Goal: Information Seeking & Learning: Find specific fact

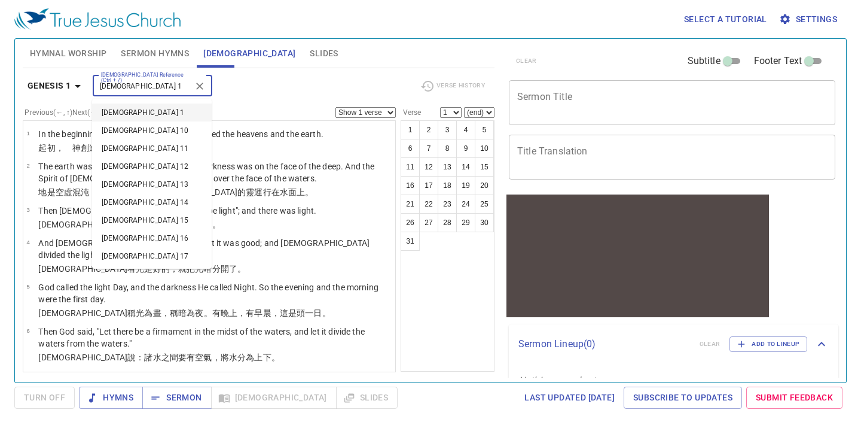
type input "luke 17 1"
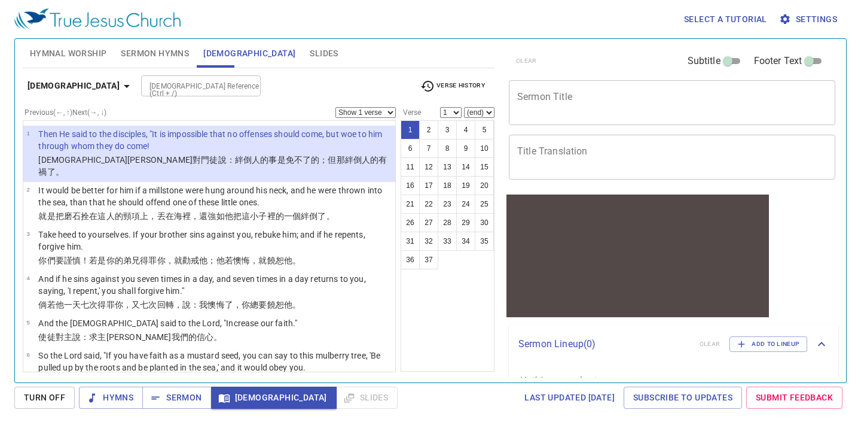
select select "5"
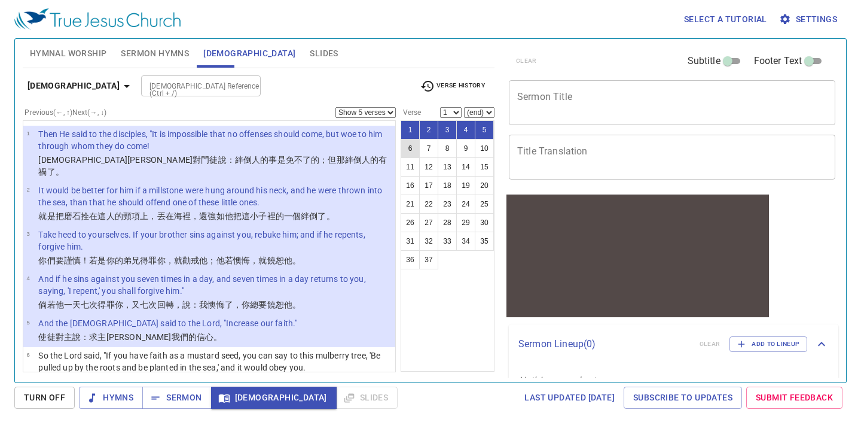
click at [413, 147] on button "6" at bounding box center [410, 148] width 19 height 19
select select "6"
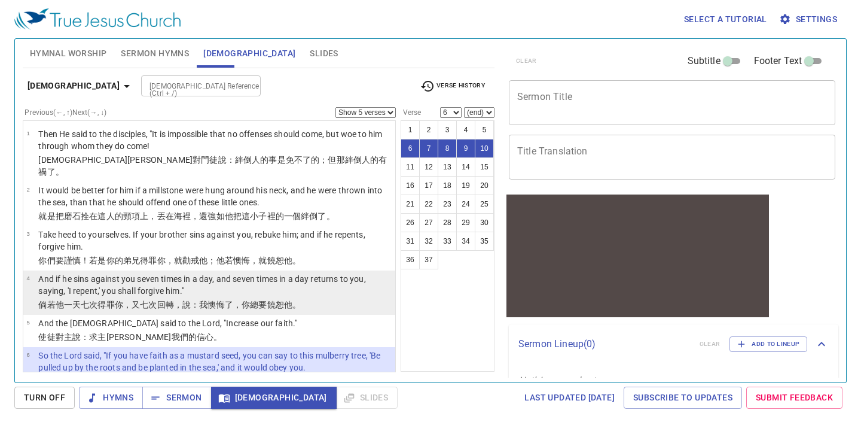
scroll to position [117, 0]
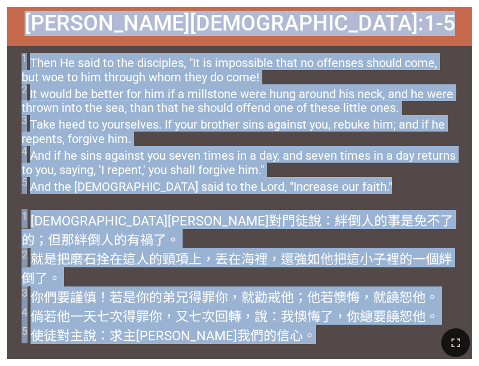
drag, startPoint x: 249, startPoint y: 321, endPoint x: -13, endPoint y: 81, distance: 354.8
click at [0, 5] on html "Hymnal Worship Hymnal Worship 詩頌崇拜 詩頌崇拜 [PERSON_NAME][DEMOGRAPHIC_DATA] 17:1-5 …" at bounding box center [239, 2] width 479 height 5
click at [39, 68] on span "1 Then He said to the disciples, "It is impossible that no offenses should come…" at bounding box center [239, 123] width 435 height 140
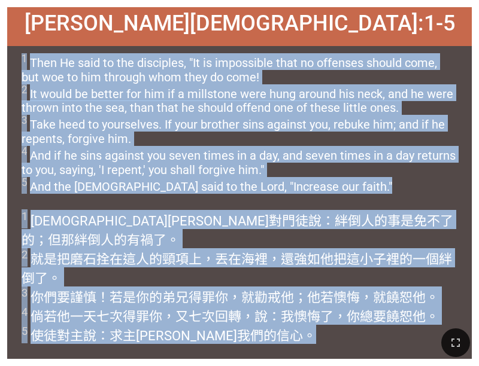
drag, startPoint x: 244, startPoint y: 316, endPoint x: 22, endPoint y: 60, distance: 338.9
click at [22, 60] on div "[PERSON_NAME][DEMOGRAPHIC_DATA] 17:1-5 Luke [DEMOGRAPHIC_DATA] 17:1-5 1 Then He…" at bounding box center [239, 183] width 464 height 352
copy div "1 Then He said to the disciples, "It is impossible that no offenses should come…"
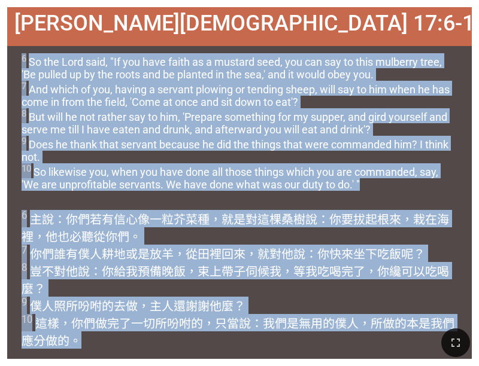
copy div "6 So the Lord said, "If you have faith as a mustard seed, you can say to this m…"
